Goal: Information Seeking & Learning: Learn about a topic

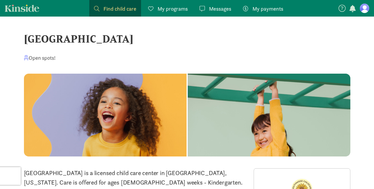
click at [106, 5] on span "Find child care" at bounding box center [119, 9] width 33 height 8
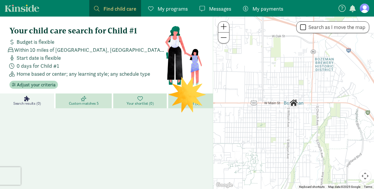
click at [225, 42] on button at bounding box center [223, 38] width 11 height 11
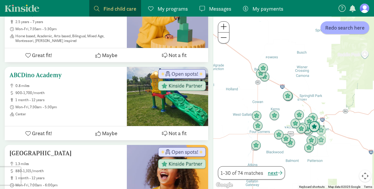
scroll to position [301, 0]
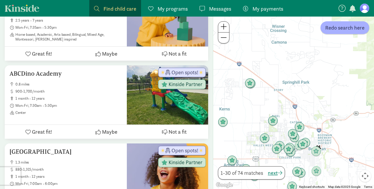
drag, startPoint x: 329, startPoint y: 118, endPoint x: 220, endPoint y: 54, distance: 125.9
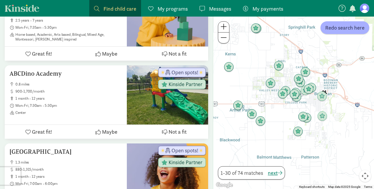
drag, startPoint x: 358, startPoint y: 133, endPoint x: 368, endPoint y: 63, distance: 70.1
click at [368, 63] on div at bounding box center [293, 103] width 161 height 172
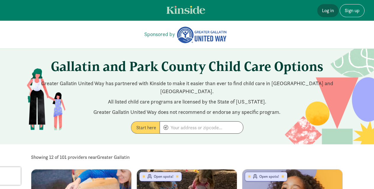
click at [327, 9] on link "Log in" at bounding box center [327, 10] width 21 height 13
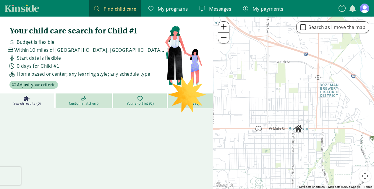
drag, startPoint x: 258, startPoint y: 86, endPoint x: 263, endPoint y: 113, distance: 27.1
click at [263, 113] on div at bounding box center [293, 103] width 161 height 172
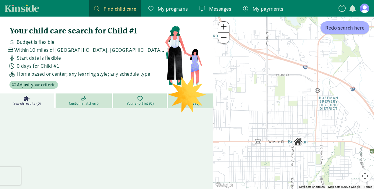
drag, startPoint x: 319, startPoint y: 68, endPoint x: 318, endPoint y: 86, distance: 17.5
click at [318, 86] on div at bounding box center [293, 103] width 161 height 172
click at [225, 40] on span at bounding box center [223, 37] width 6 height 7
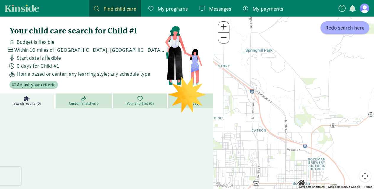
drag, startPoint x: 247, startPoint y: 40, endPoint x: 253, endPoint y: 109, distance: 69.4
click at [253, 109] on div at bounding box center [293, 103] width 161 height 172
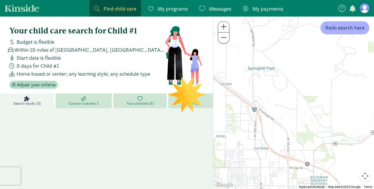
drag, startPoint x: 260, startPoint y: 38, endPoint x: 263, endPoint y: 53, distance: 15.6
click at [263, 53] on div at bounding box center [293, 103] width 161 height 172
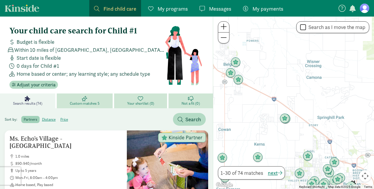
drag, startPoint x: 326, startPoint y: 61, endPoint x: 318, endPoint y: 101, distance: 40.9
click at [318, 101] on div at bounding box center [293, 103] width 161 height 172
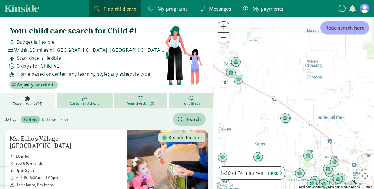
click at [223, 26] on span at bounding box center [223, 26] width 6 height 7
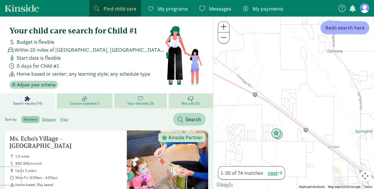
click at [223, 26] on span at bounding box center [223, 26] width 6 height 7
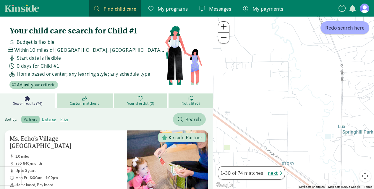
drag, startPoint x: 342, startPoint y: 92, endPoint x: 255, endPoint y: 65, distance: 90.8
click at [255, 65] on div at bounding box center [293, 103] width 161 height 172
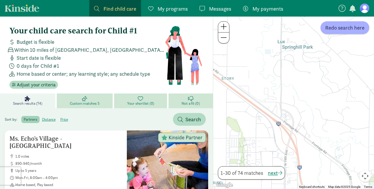
drag, startPoint x: 317, startPoint y: 110, endPoint x: 254, endPoint y: 22, distance: 107.4
click at [254, 22] on div at bounding box center [293, 103] width 161 height 172
click at [228, 37] on button at bounding box center [223, 38] width 11 height 11
